Goal: Transaction & Acquisition: Purchase product/service

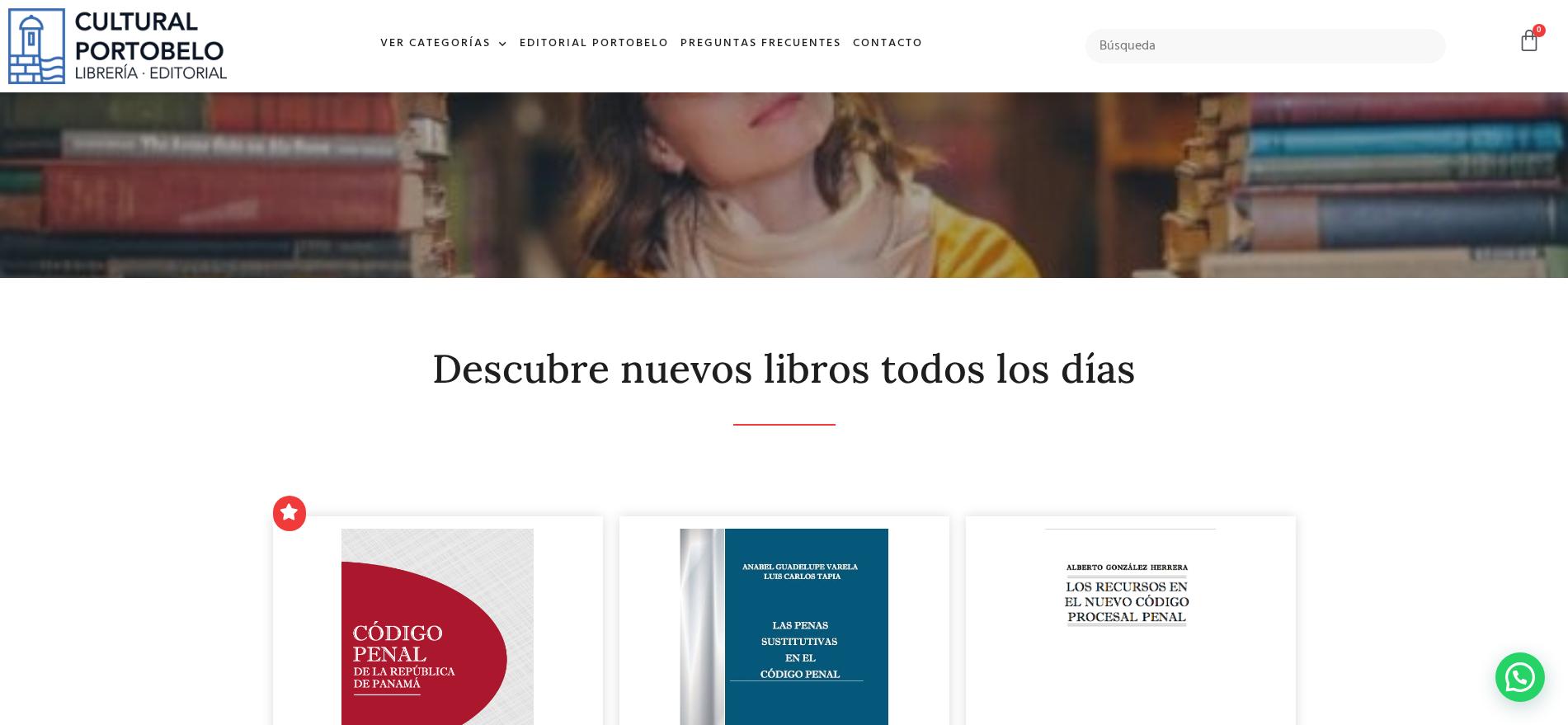
scroll to position [308, 0]
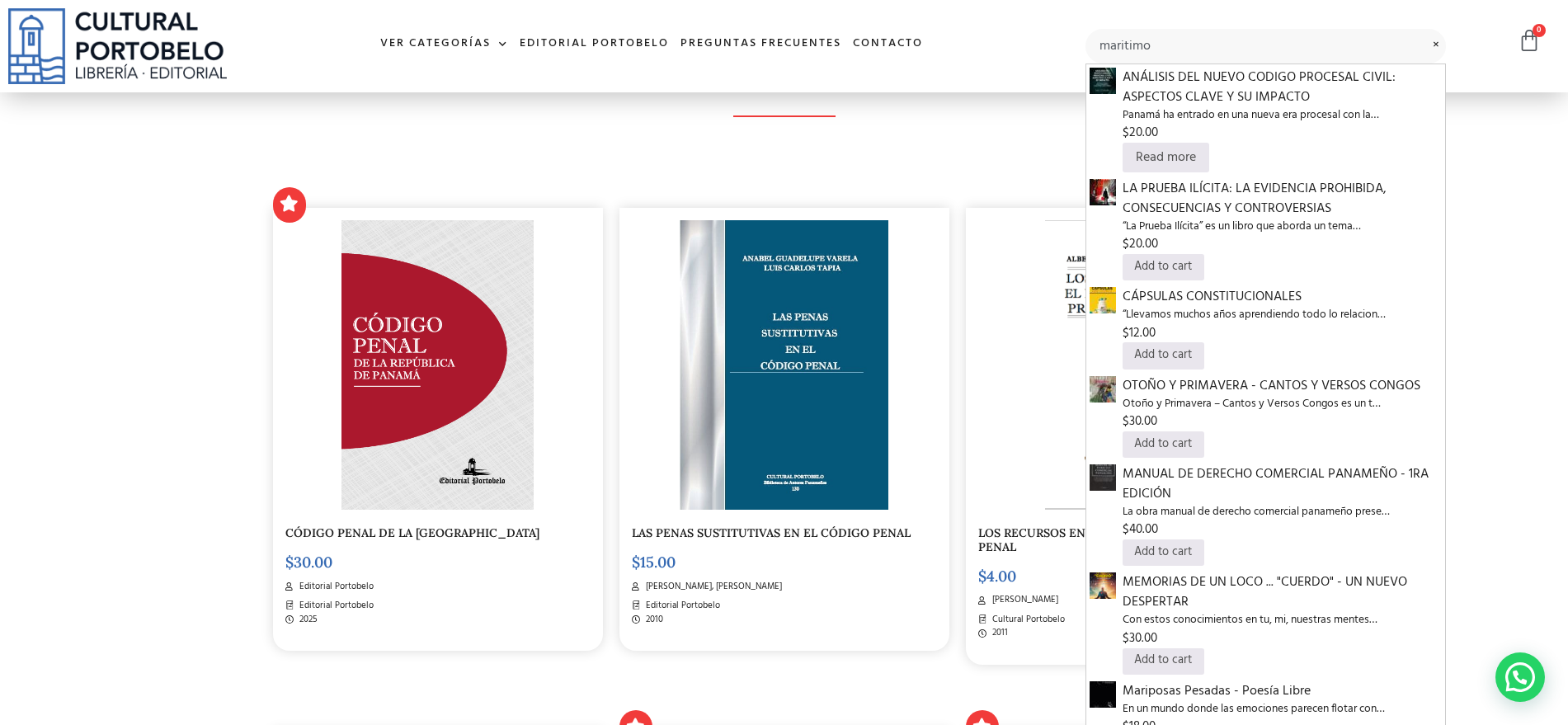
type input "maritimo"
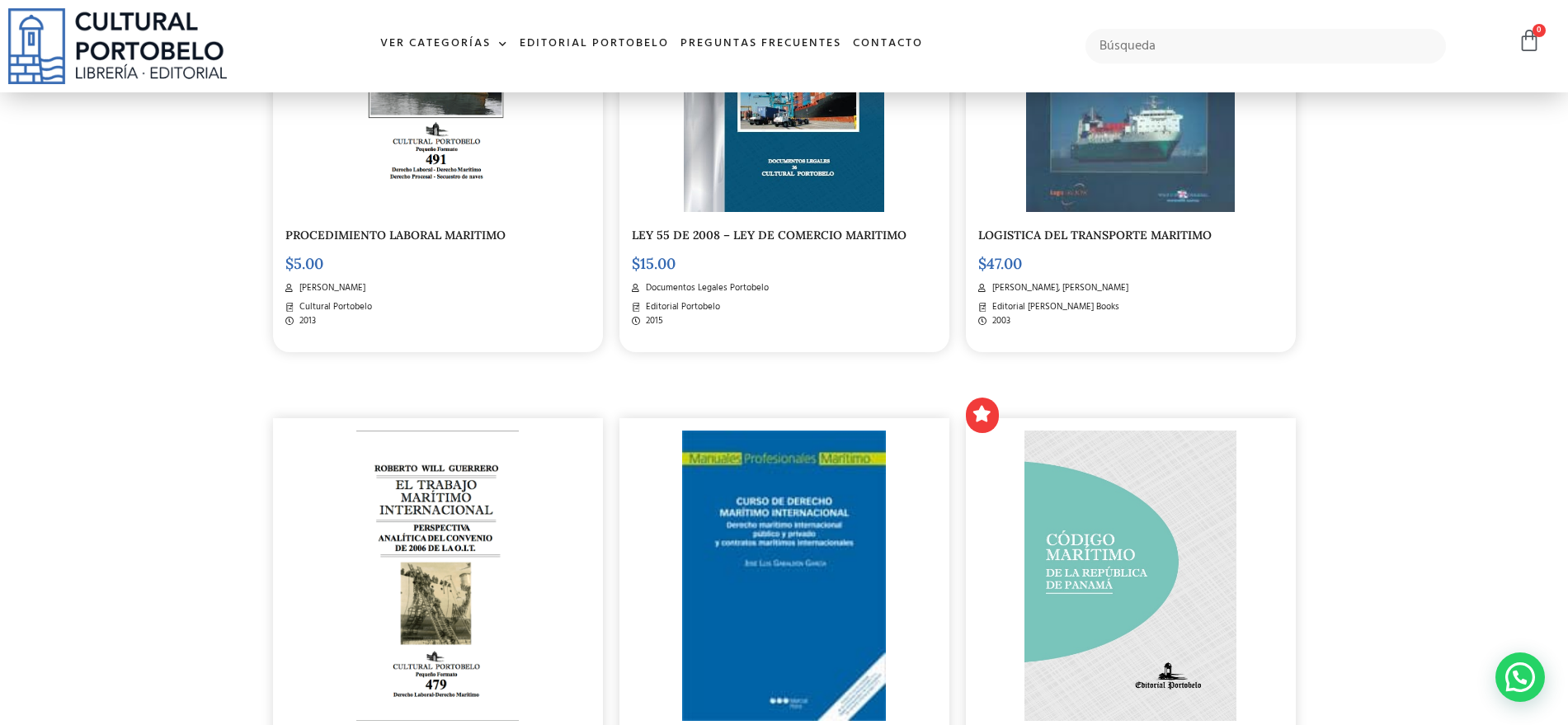
scroll to position [1031, 0]
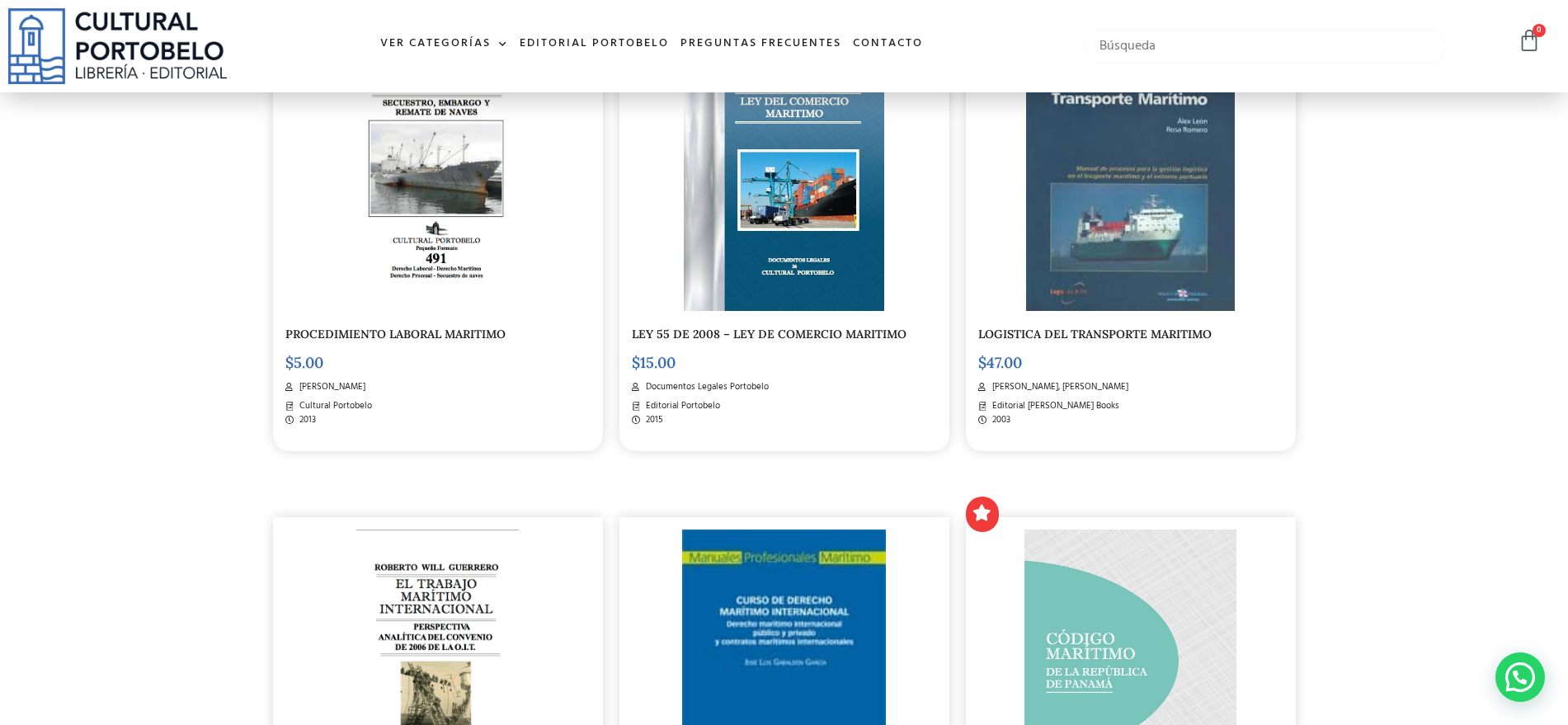
click at [1170, 44] on input "text" at bounding box center [1266, 47] width 361 height 35
type input "lp-035"
drag, startPoint x: 1135, startPoint y: 45, endPoint x: 1058, endPoint y: 45, distance: 77.0
click at [1058, 45] on div "Ver Categorías A – C Administración Empresarial Arquitectura Arte Autoayuda Bio…" at bounding box center [784, 46] width 1568 height 93
click at [1172, 54] on input "text" at bounding box center [1266, 47] width 361 height 35
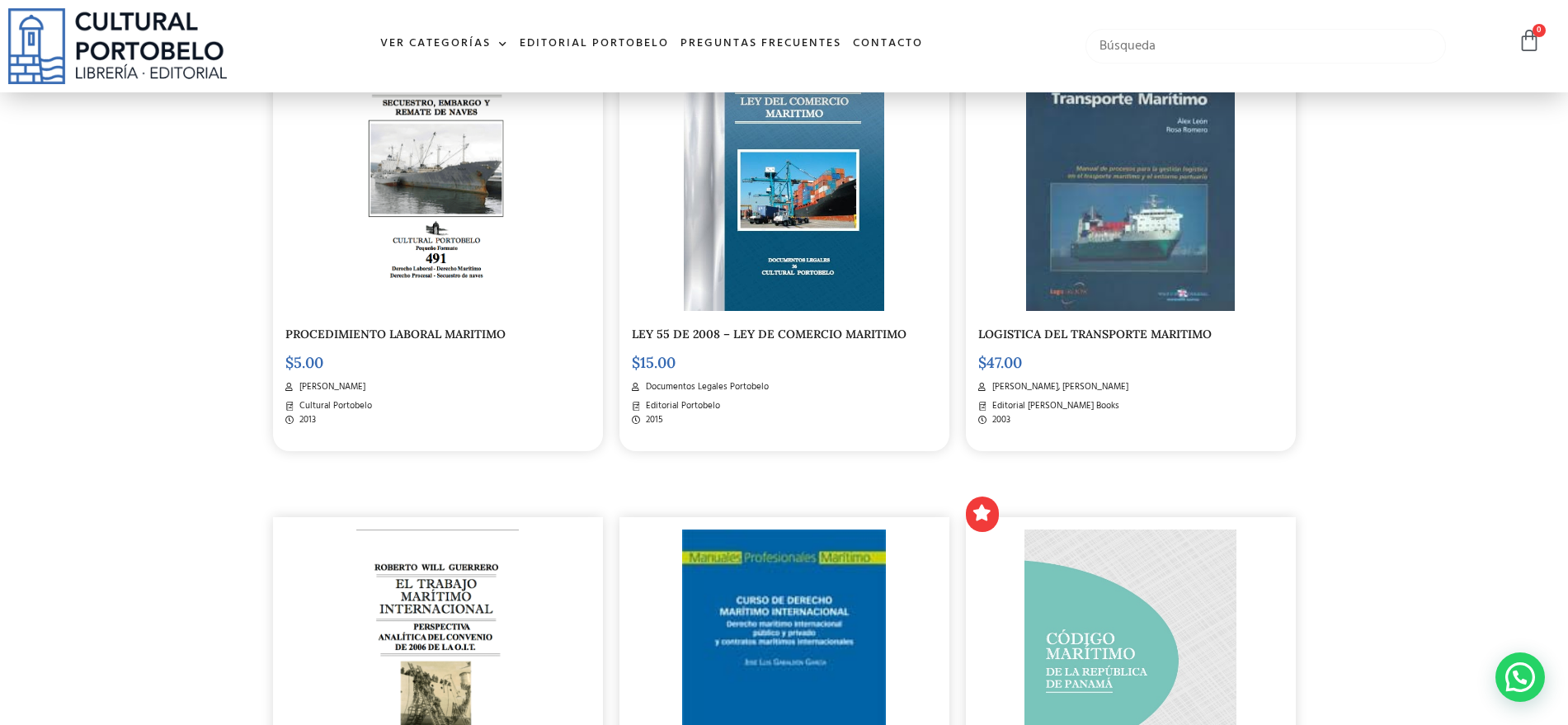
click at [1108, 30] on input "text" at bounding box center [1266, 47] width 361 height 35
type input "historia de"
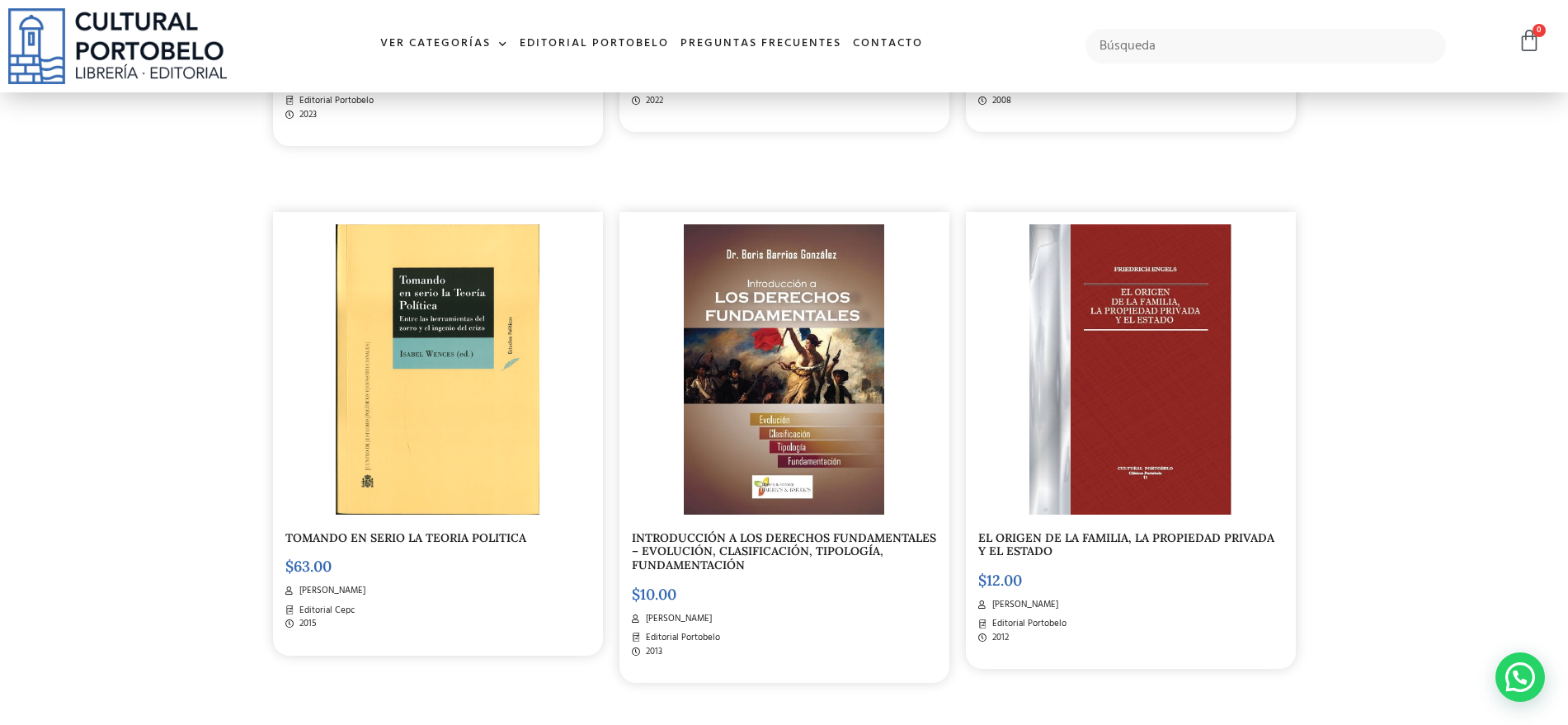
scroll to position [2269, 0]
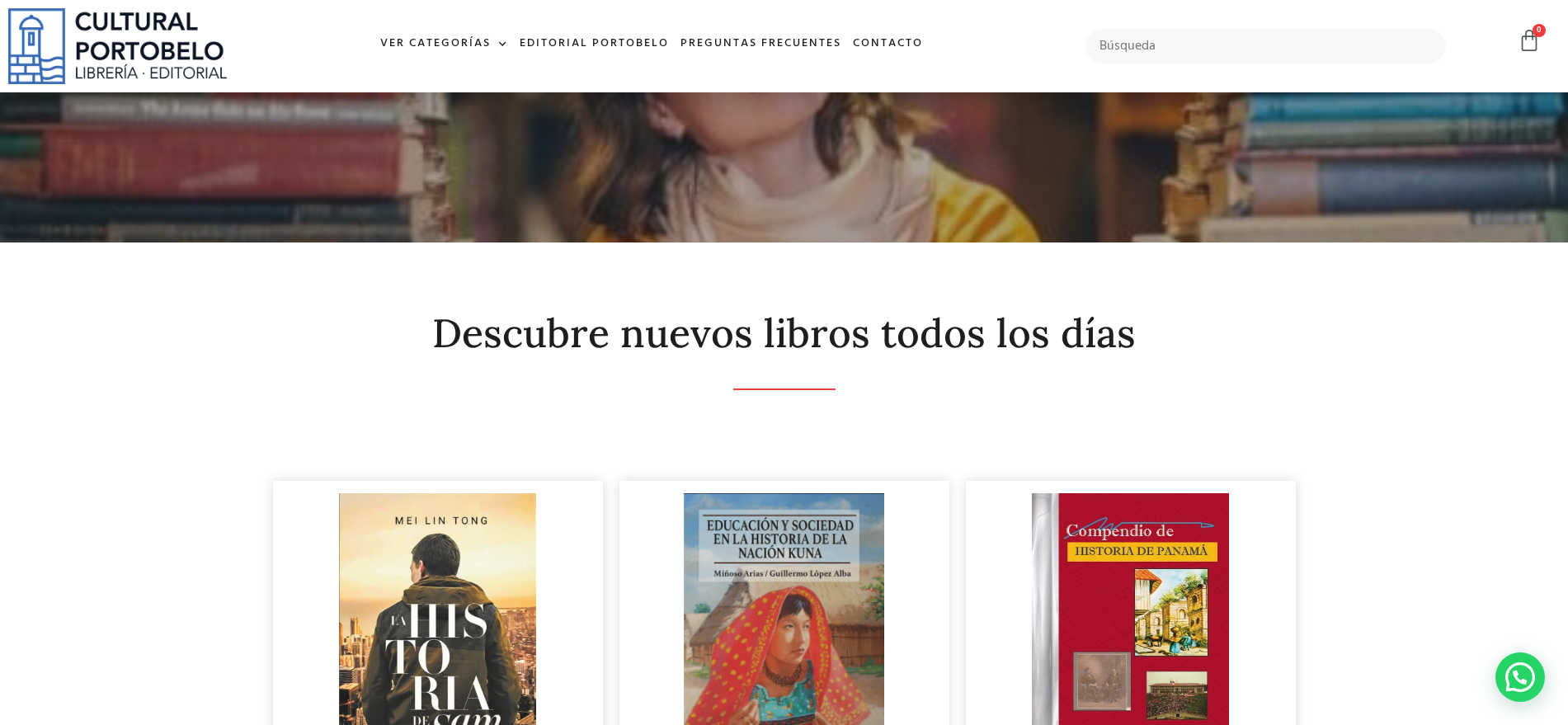
scroll to position [0, 0]
